Goal: Navigation & Orientation: Find specific page/section

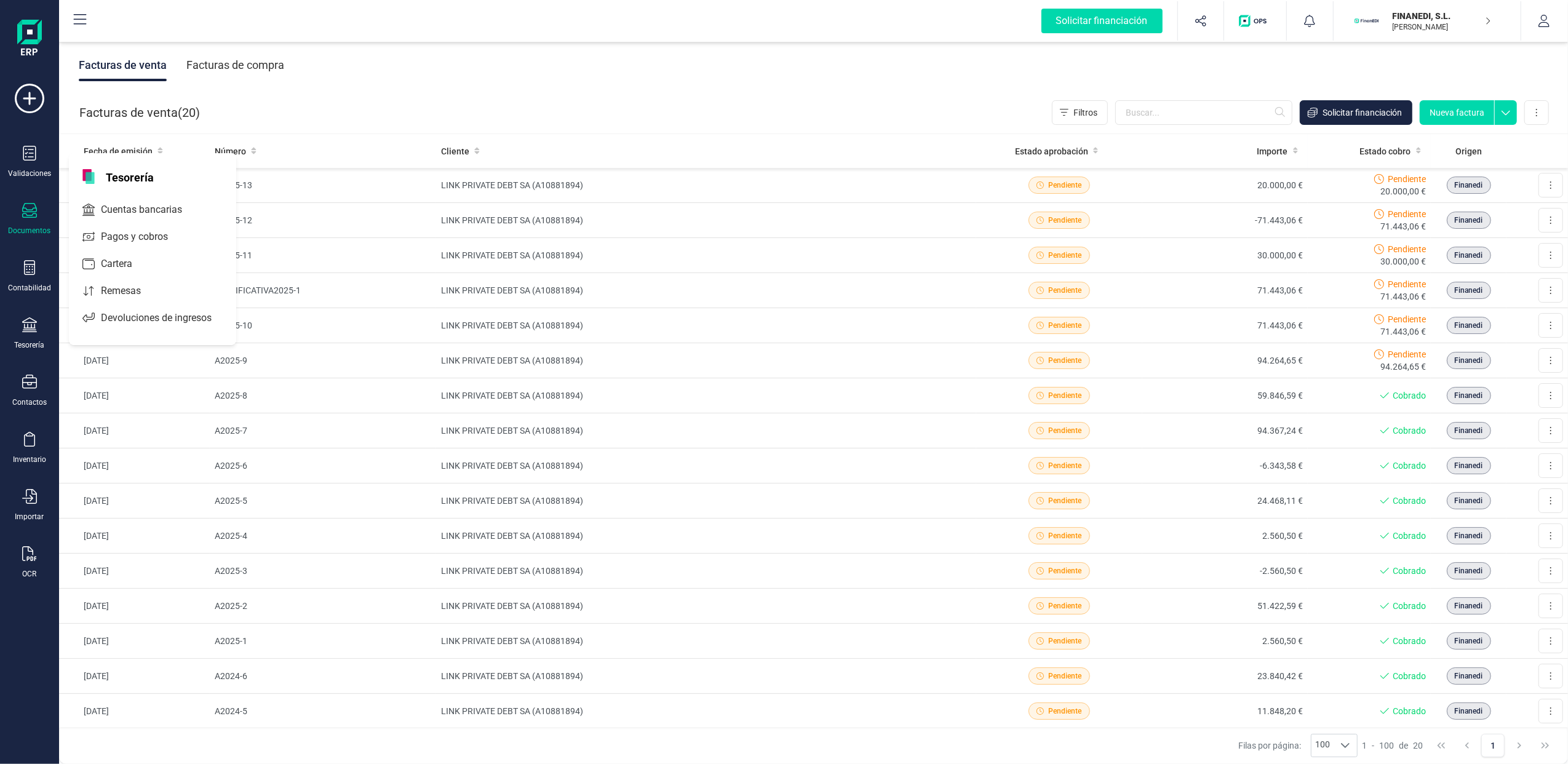
click at [1437, 16] on p "FINANEDI, S.L." at bounding box center [1442, 16] width 98 height 12
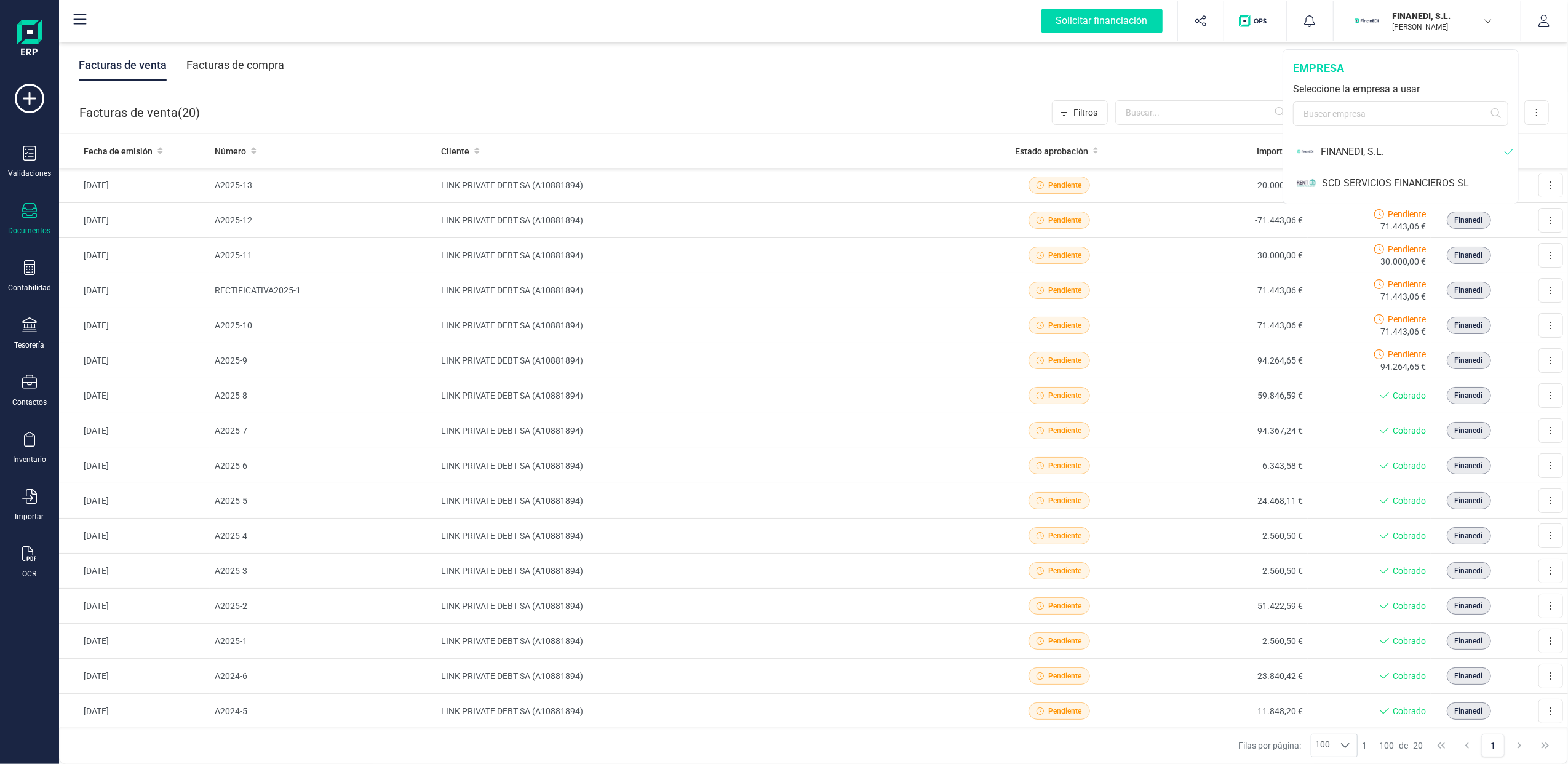
click at [1490, 26] on div "FINANEDI, [PERSON_NAME] [PERSON_NAME] BENET" at bounding box center [1436, 21] width 109 height 27
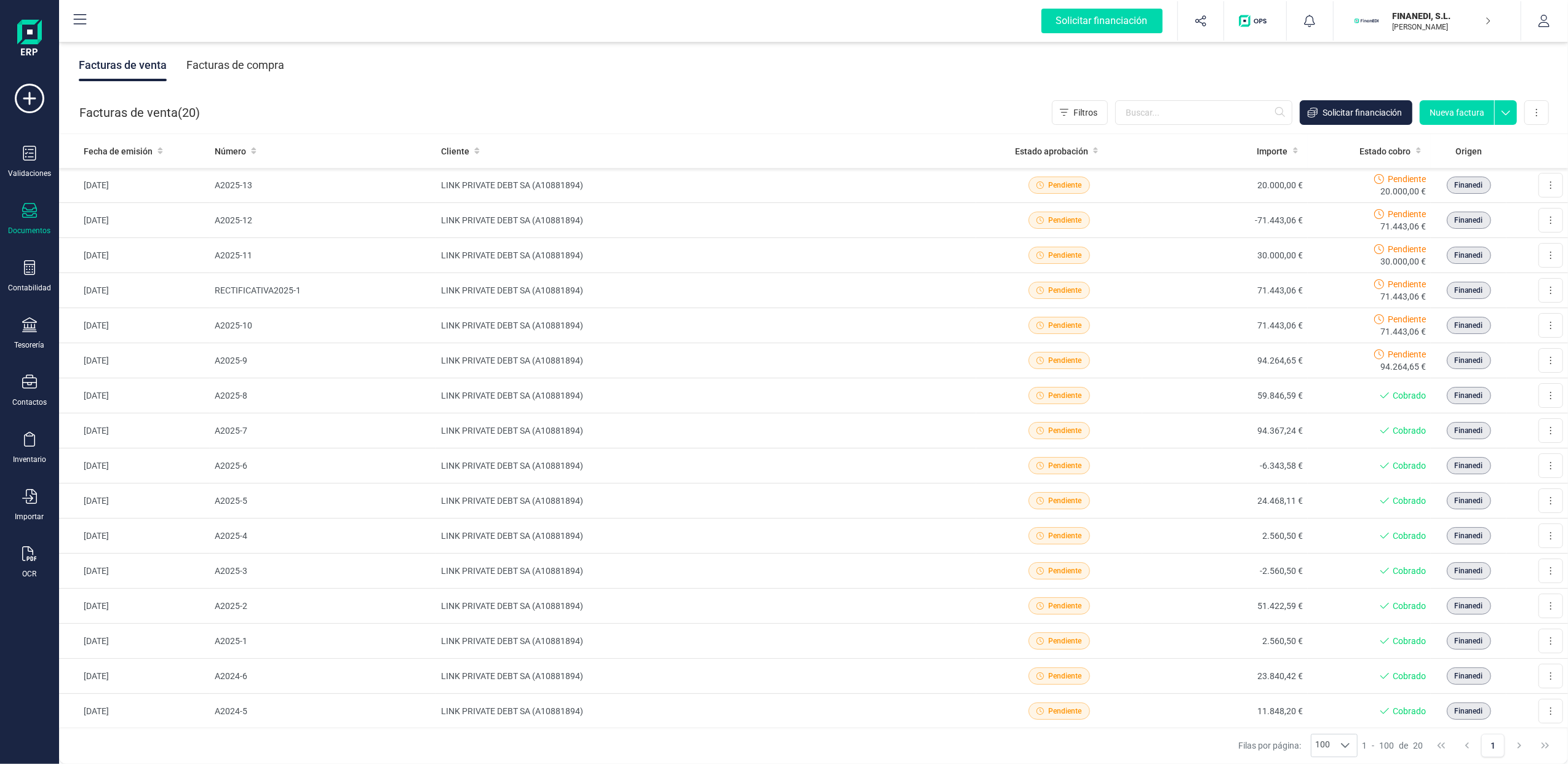
click at [1489, 18] on icon "button" at bounding box center [1488, 21] width 6 height 10
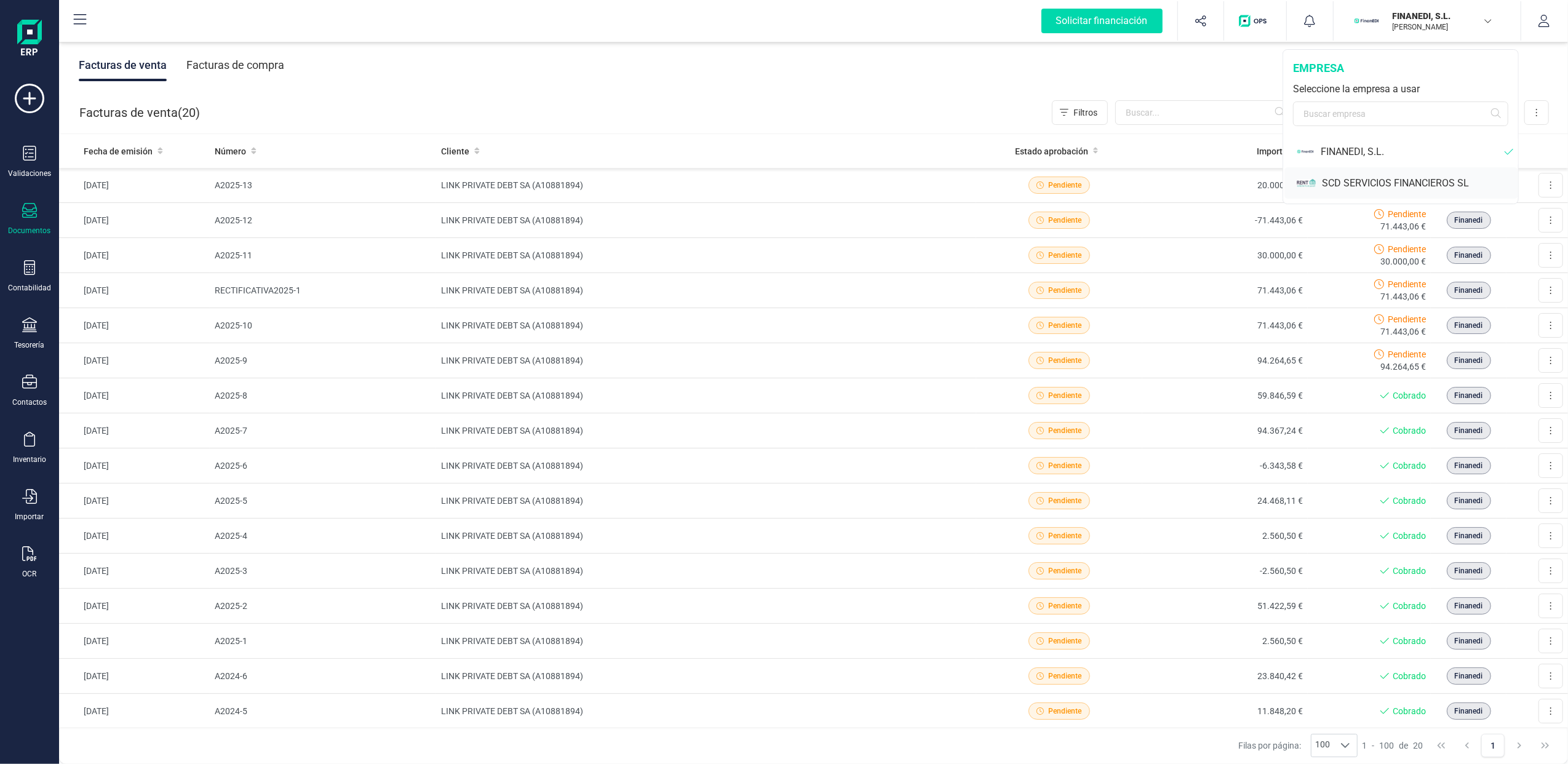
drag, startPoint x: 1330, startPoint y: 180, endPoint x: 1329, endPoint y: 162, distance: 18.0
click at [1330, 179] on div "SCD SERVICIOS FINANCIEROS SL" at bounding box center [1420, 183] width 197 height 15
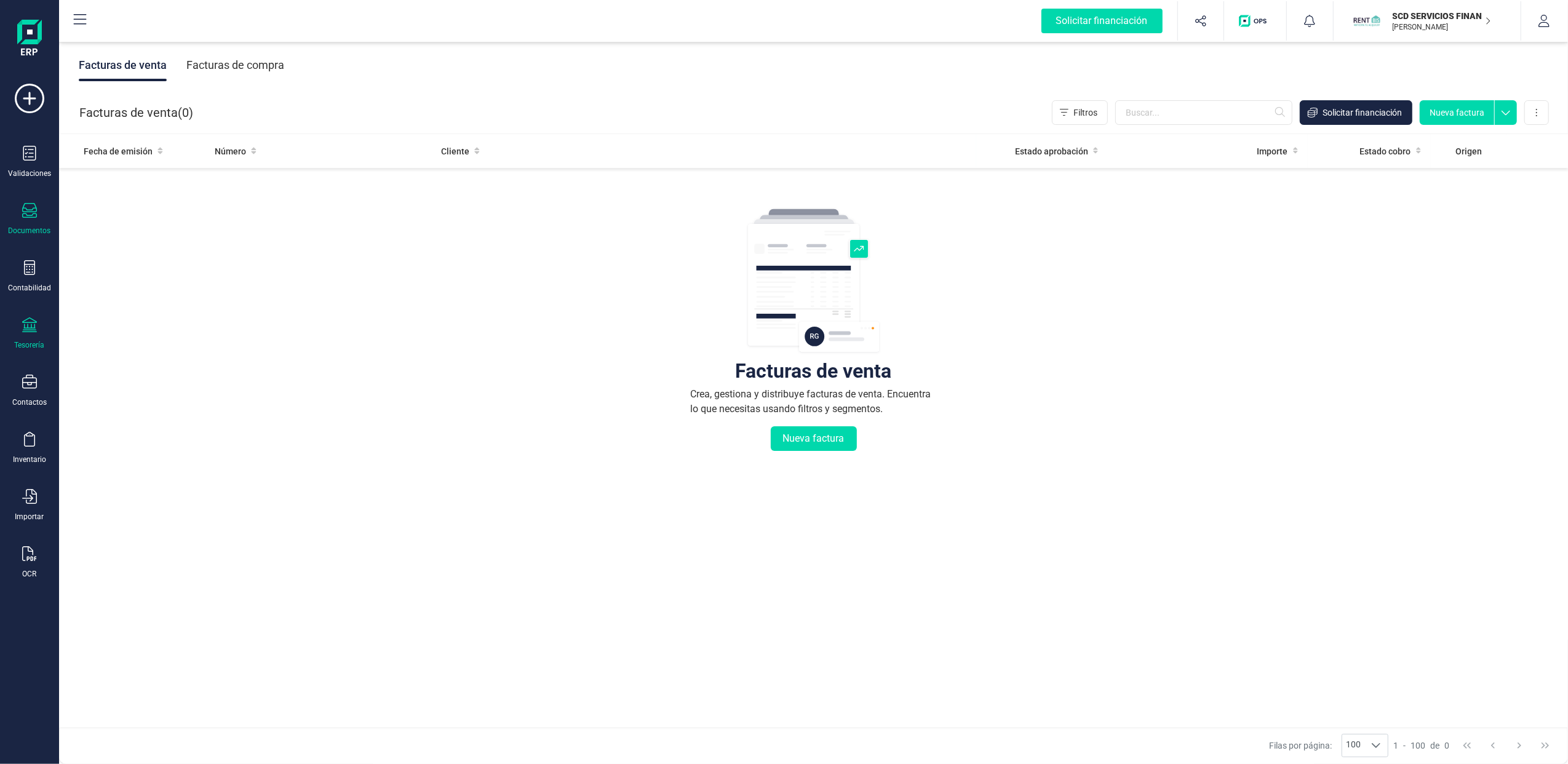
click at [38, 327] on div "Tesorería" at bounding box center [30, 333] width 50 height 32
click at [178, 208] on span "Cuentas bancarias" at bounding box center [150, 209] width 109 height 15
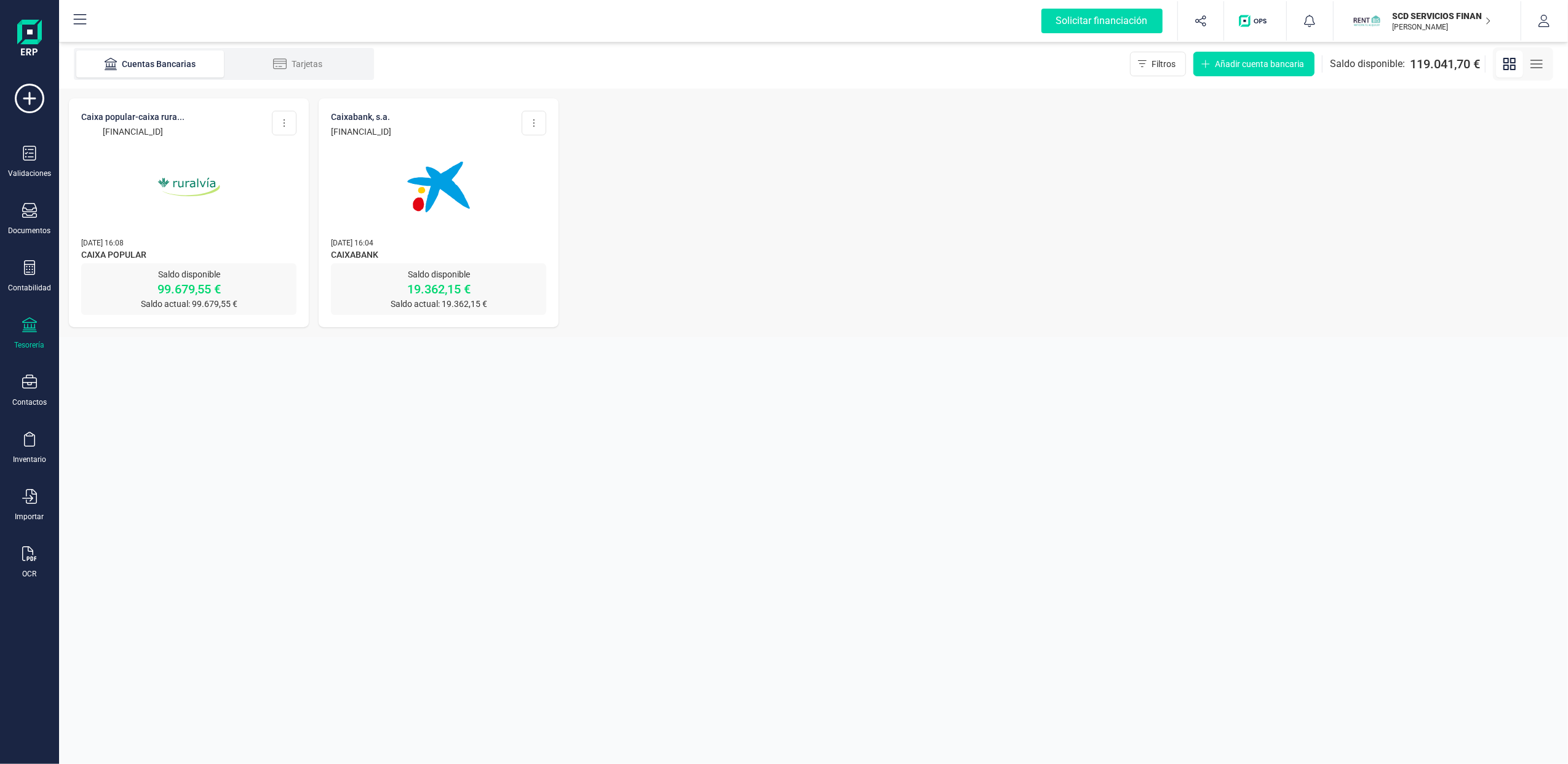
click at [414, 219] on img at bounding box center [438, 186] width 103 height 103
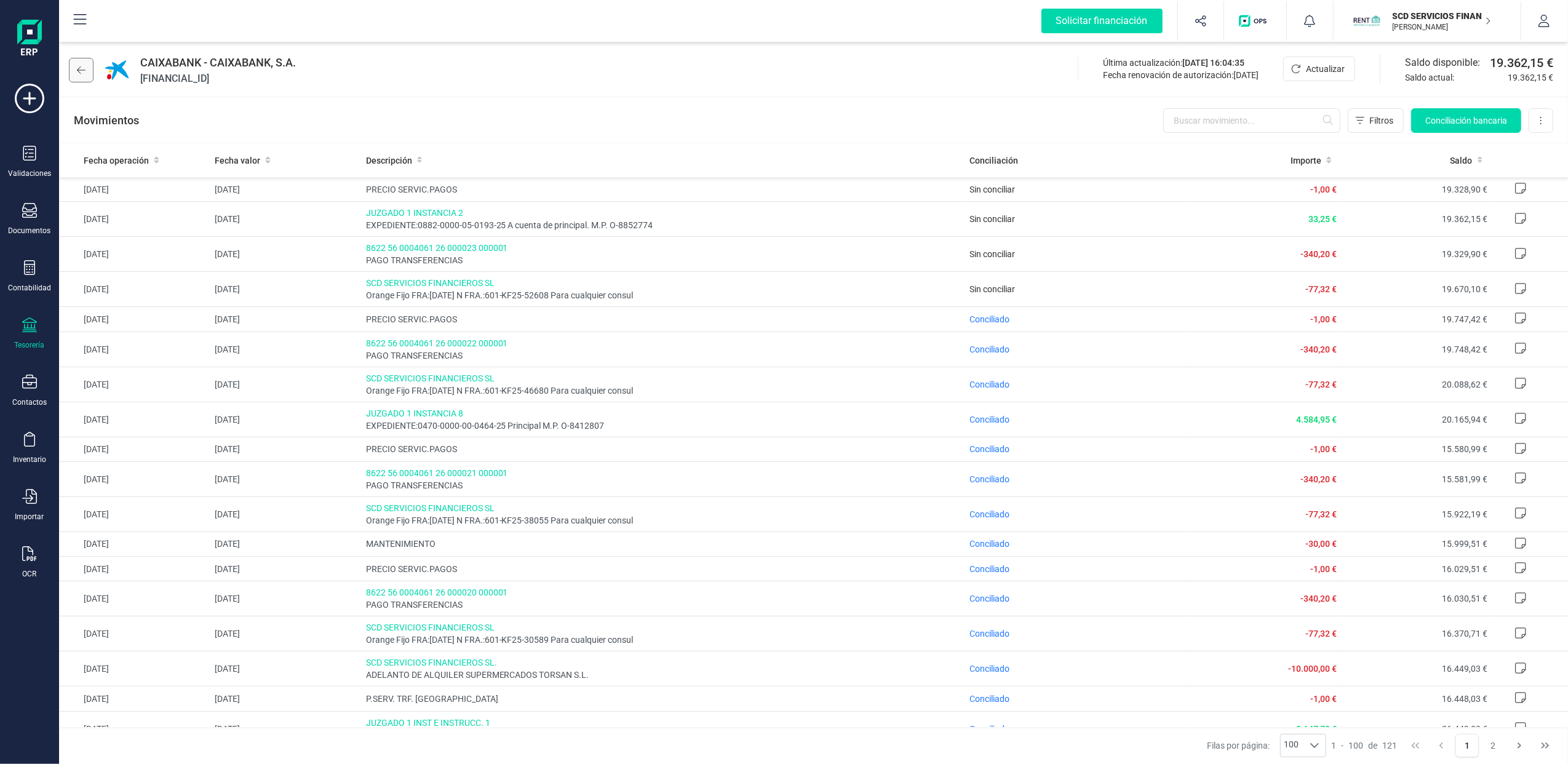
click at [81, 65] on icon at bounding box center [81, 70] width 9 height 10
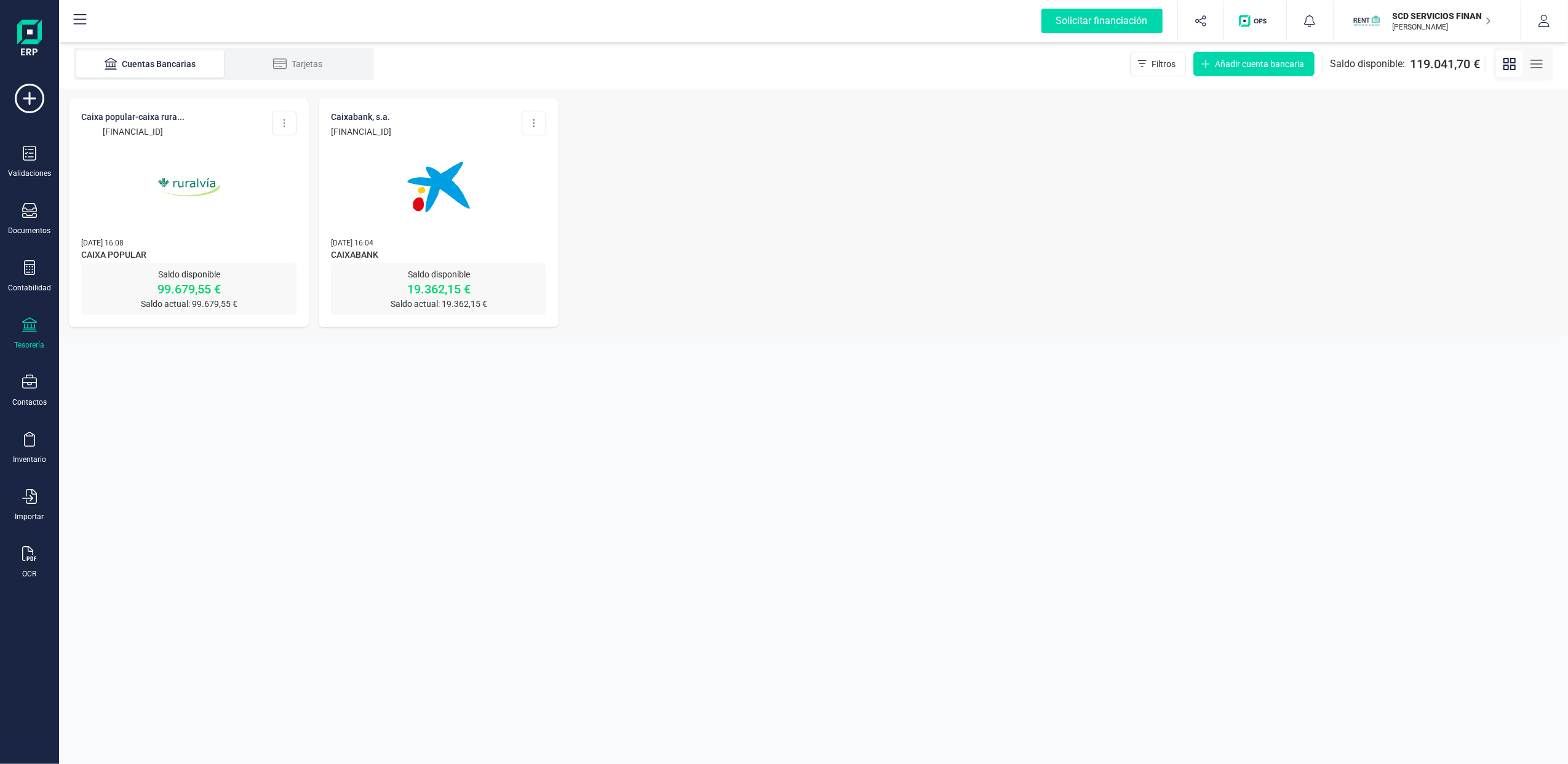
click at [168, 149] on img at bounding box center [189, 186] width 103 height 103
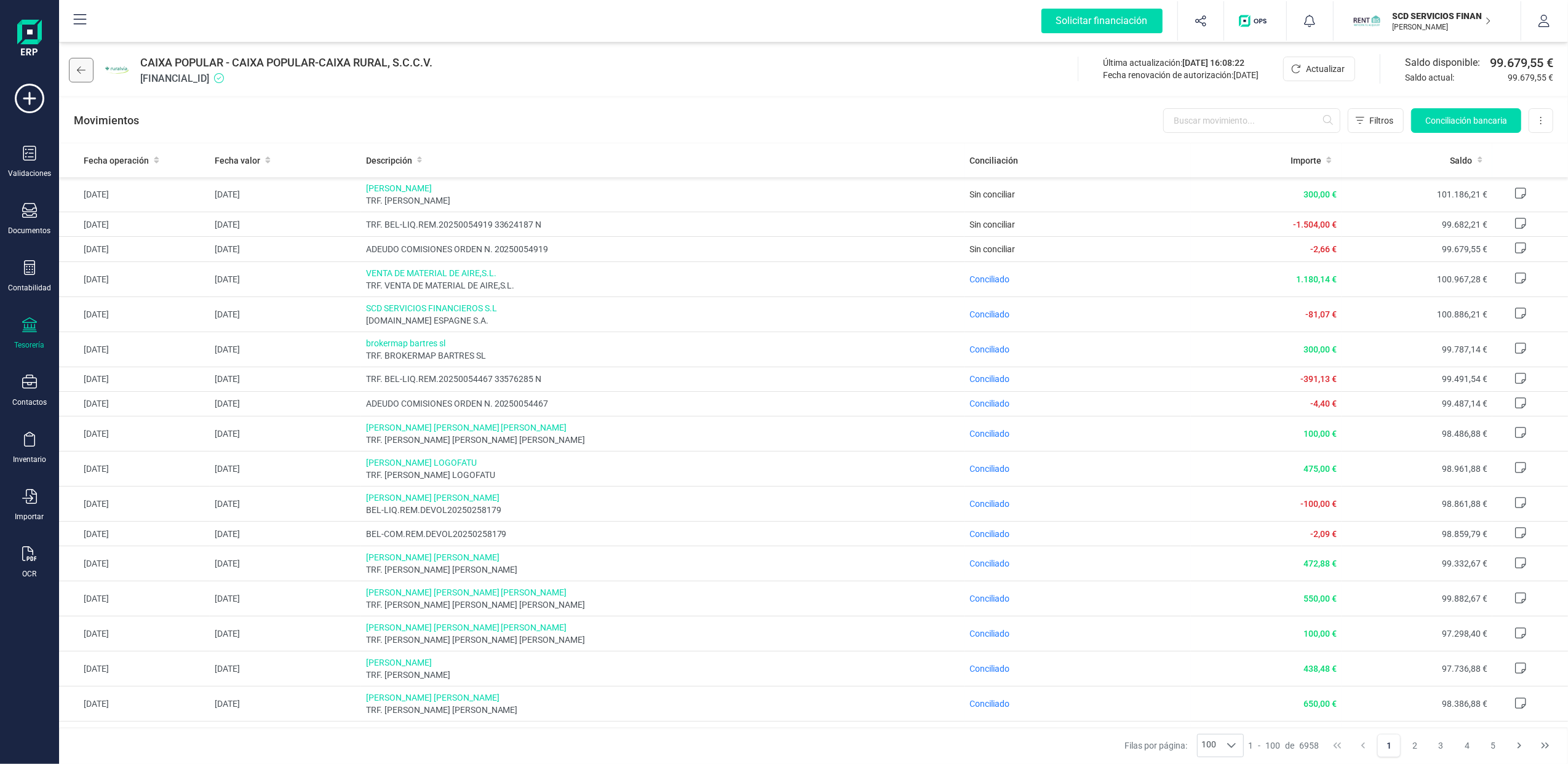
click at [82, 69] on icon at bounding box center [81, 70] width 9 height 10
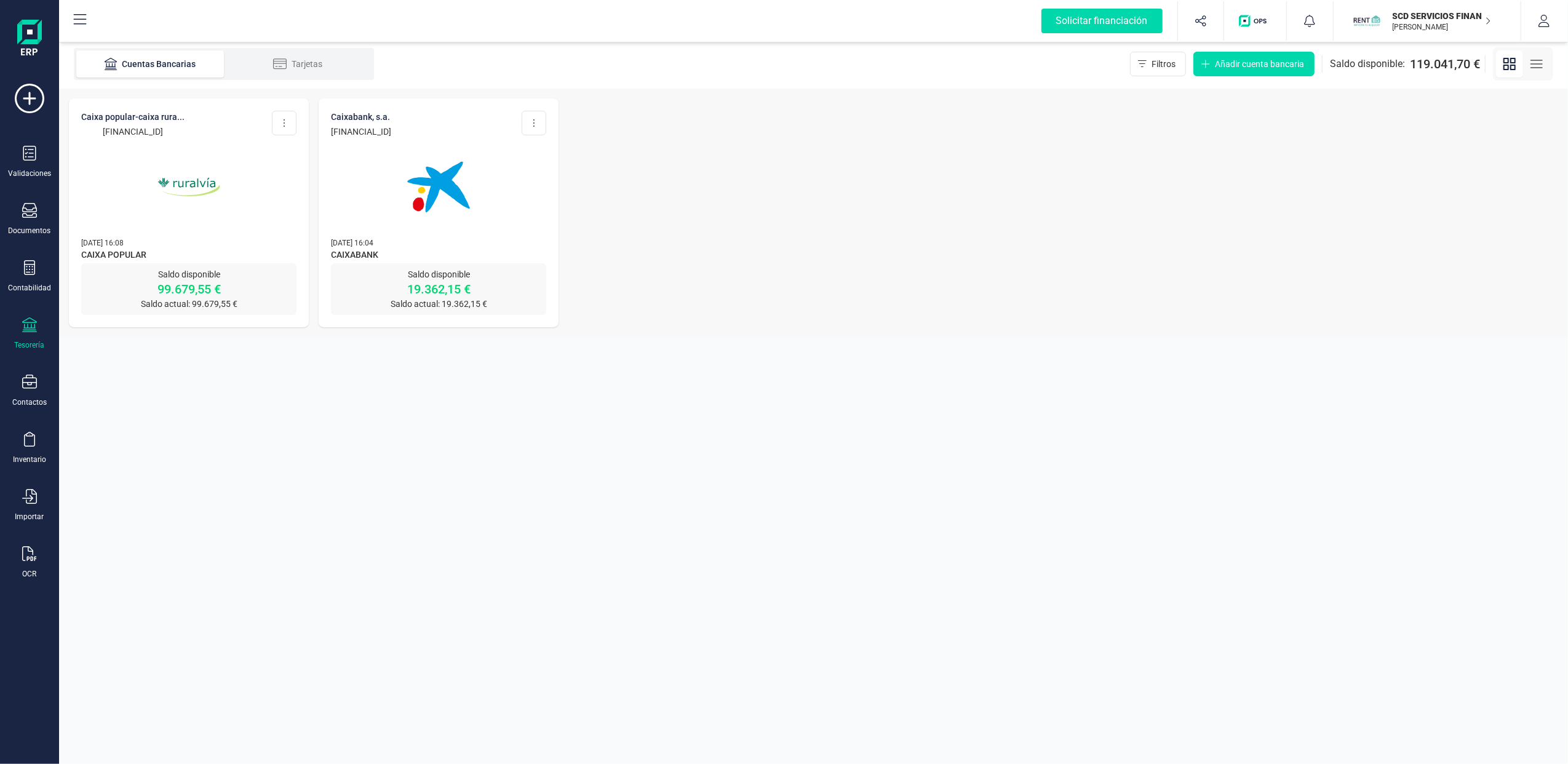
click at [428, 215] on img at bounding box center [438, 186] width 103 height 103
